Goal: Find specific page/section: Find specific page/section

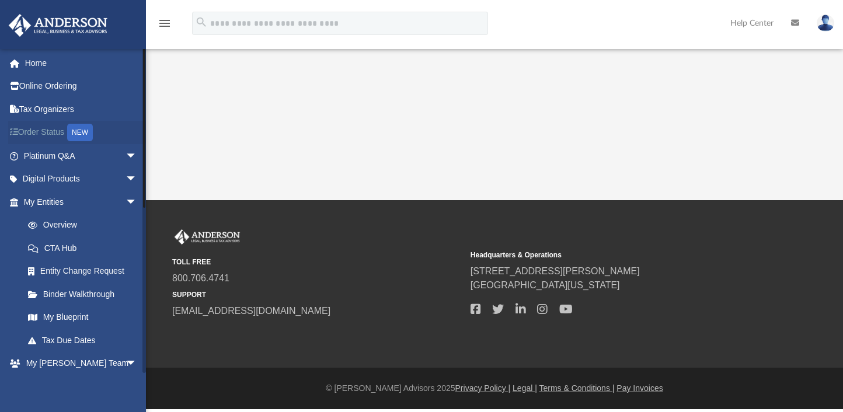
click at [45, 131] on link "Order Status NEW" at bounding box center [81, 133] width 147 height 24
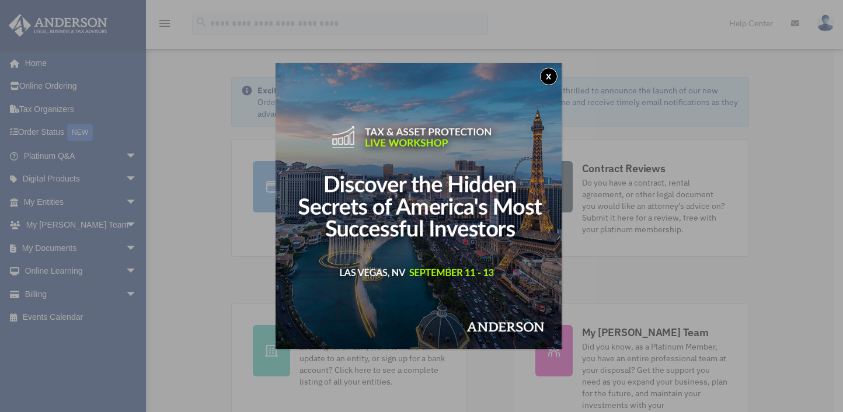
click at [57, 247] on div "x" at bounding box center [421, 206] width 843 height 412
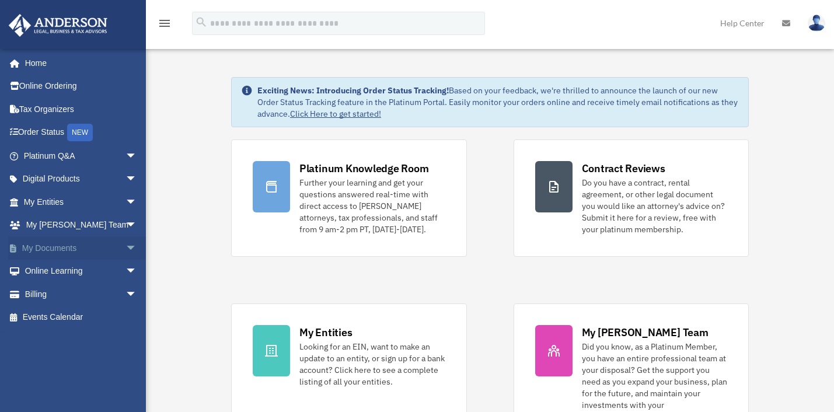
click at [126, 246] on span "arrow_drop_down" at bounding box center [137, 248] width 23 height 24
click at [62, 248] on link "My Documents arrow_drop_up" at bounding box center [81, 247] width 147 height 23
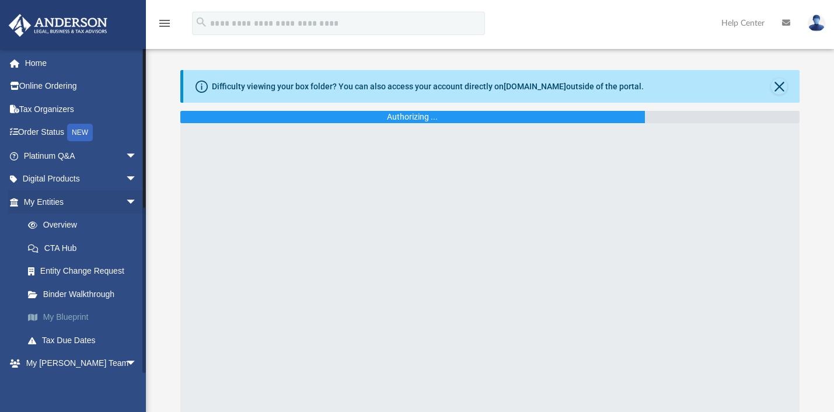
click at [67, 320] on link "My Blueprint" at bounding box center [85, 317] width 138 height 23
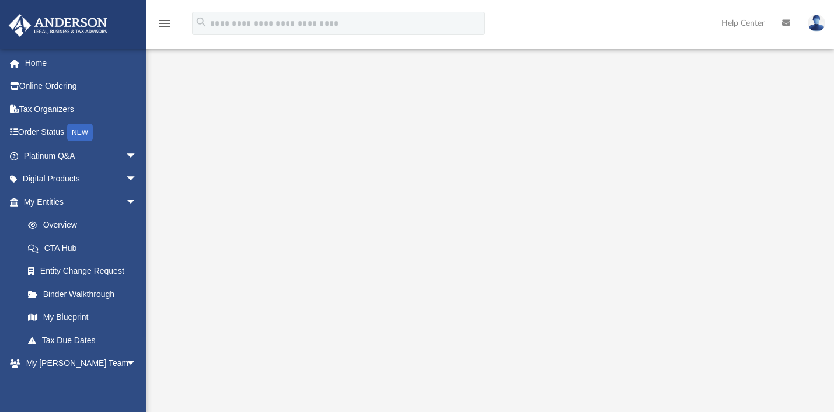
scroll to position [91, 0]
